Goal: Task Accomplishment & Management: Use online tool/utility

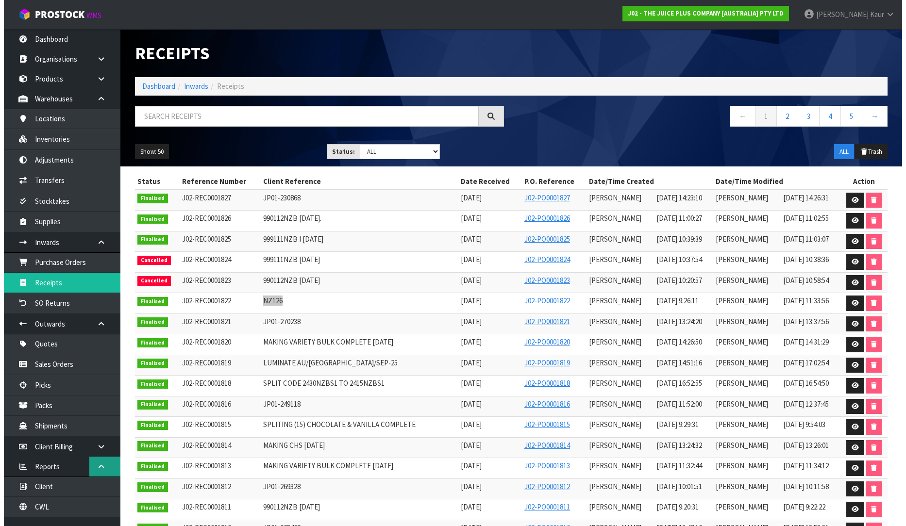
scroll to position [12, 0]
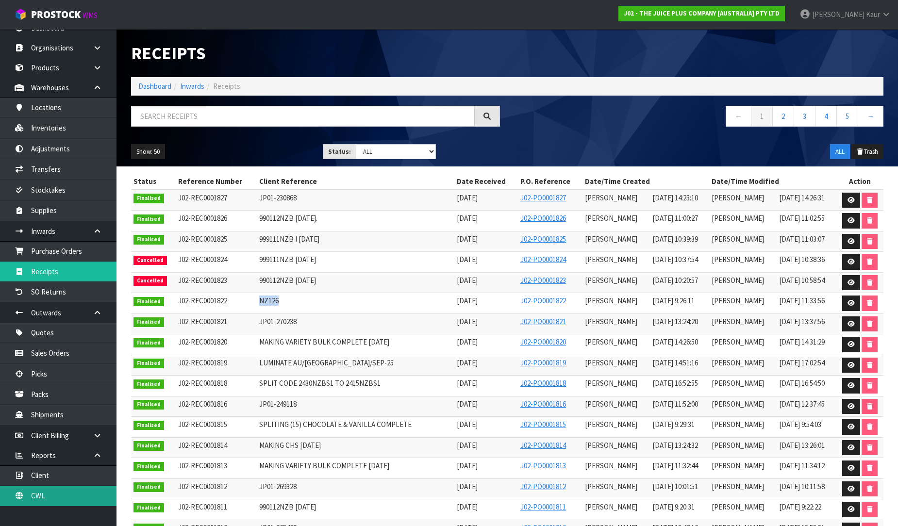
drag, startPoint x: 70, startPoint y: 502, endPoint x: 76, endPoint y: 498, distance: 6.9
click at [70, 502] on link "CWL" at bounding box center [58, 496] width 117 height 20
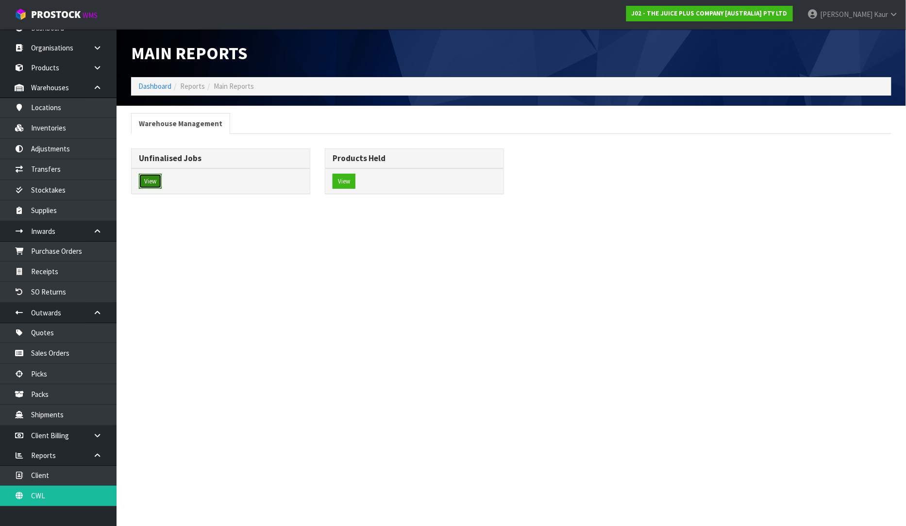
click at [150, 185] on button "View" at bounding box center [150, 182] width 23 height 16
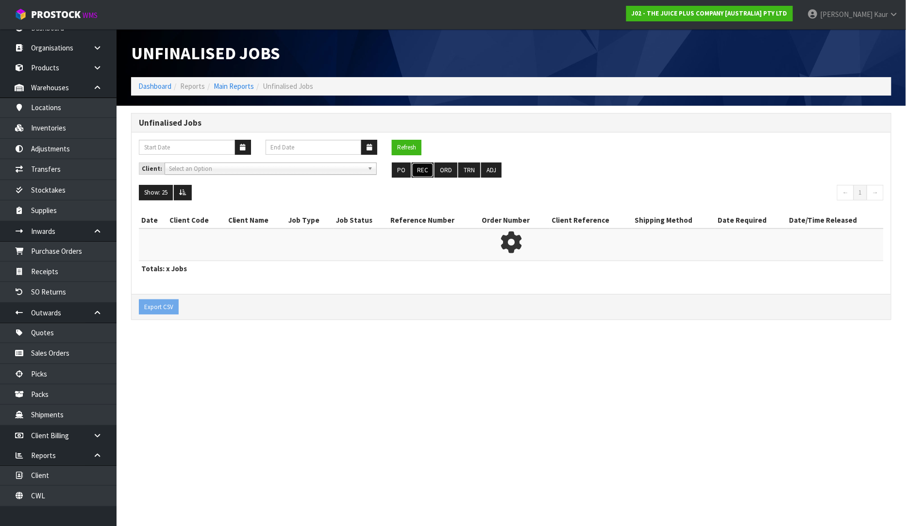
click at [422, 173] on button "REC" at bounding box center [423, 171] width 22 height 16
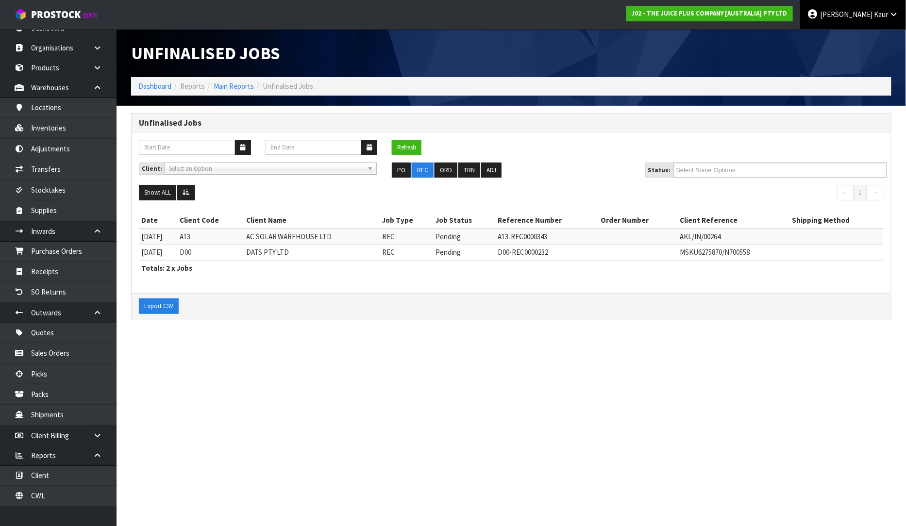
click at [896, 11] on icon at bounding box center [893, 14] width 9 height 7
drag, startPoint x: 860, startPoint y: 40, endPoint x: 853, endPoint y: 45, distance: 8.1
click at [858, 42] on link "Logout" at bounding box center [867, 38] width 77 height 13
